Goal: Navigation & Orientation: Find specific page/section

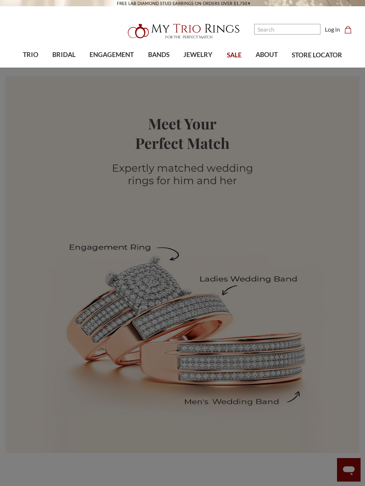
click at [198, 50] on link "JEWELRY" at bounding box center [197, 55] width 43 height 24
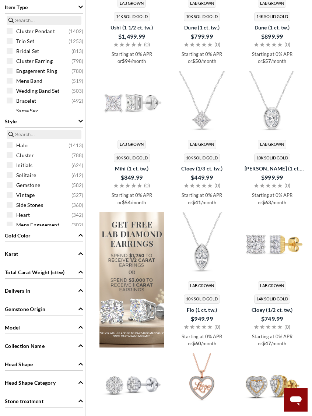
scroll to position [506, 0]
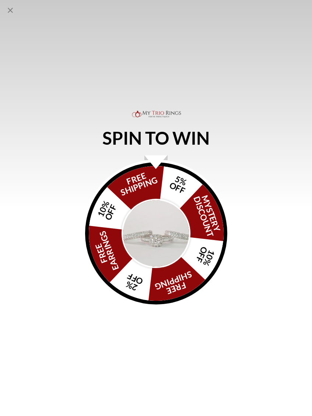
click at [13, 10] on icon "Close popup" at bounding box center [10, 10] width 9 height 9
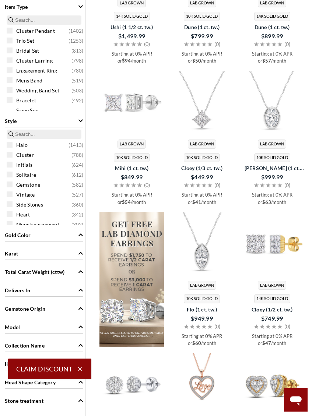
click at [80, 120] on icon "Style" at bounding box center [80, 120] width 5 height 5
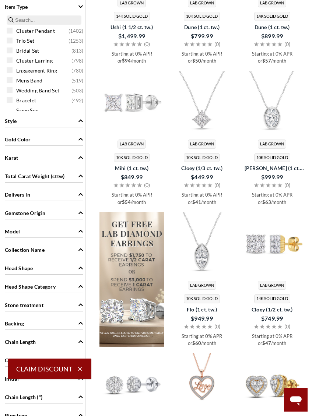
click at [77, 120] on div "Style" at bounding box center [44, 120] width 78 height 14
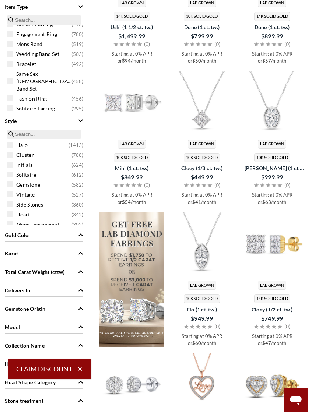
scroll to position [36, 0]
click at [39, 95] on span "Fashion Ring" at bounding box center [31, 98] width 31 height 7
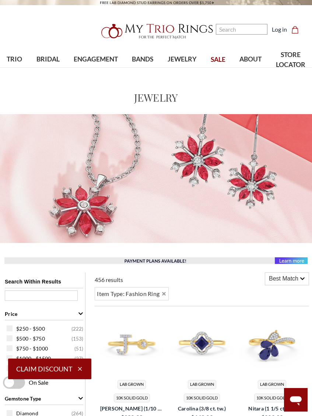
click at [219, 58] on span "SALE" at bounding box center [217, 60] width 15 height 10
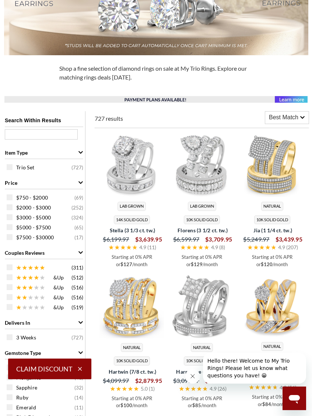
scroll to position [188, 0]
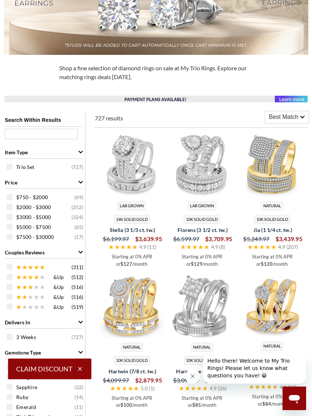
click at [296, 113] on span "Best Match" at bounding box center [283, 117] width 29 height 9
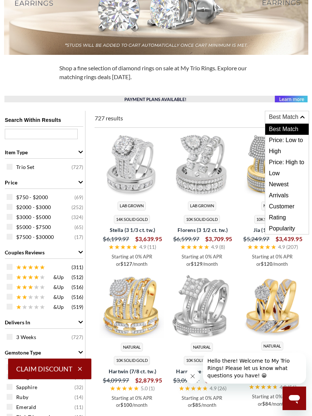
click at [294, 140] on span "Price: Low to High" at bounding box center [286, 146] width 43 height 22
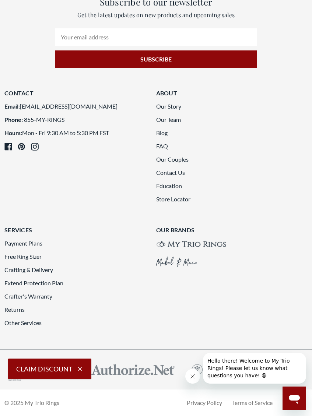
scroll to position [1470, 0]
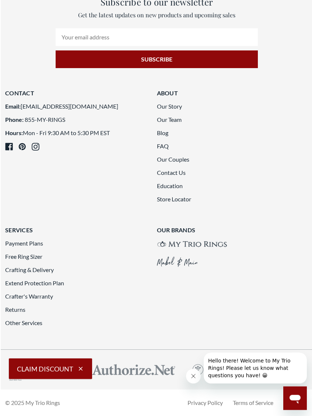
scroll to position [1802, 0]
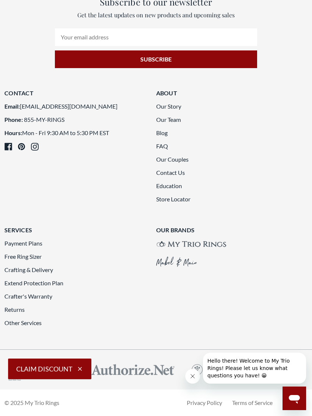
click at [180, 202] on link "Store Locator" at bounding box center [173, 198] width 34 height 7
